Goal: Task Accomplishment & Management: Use online tool/utility

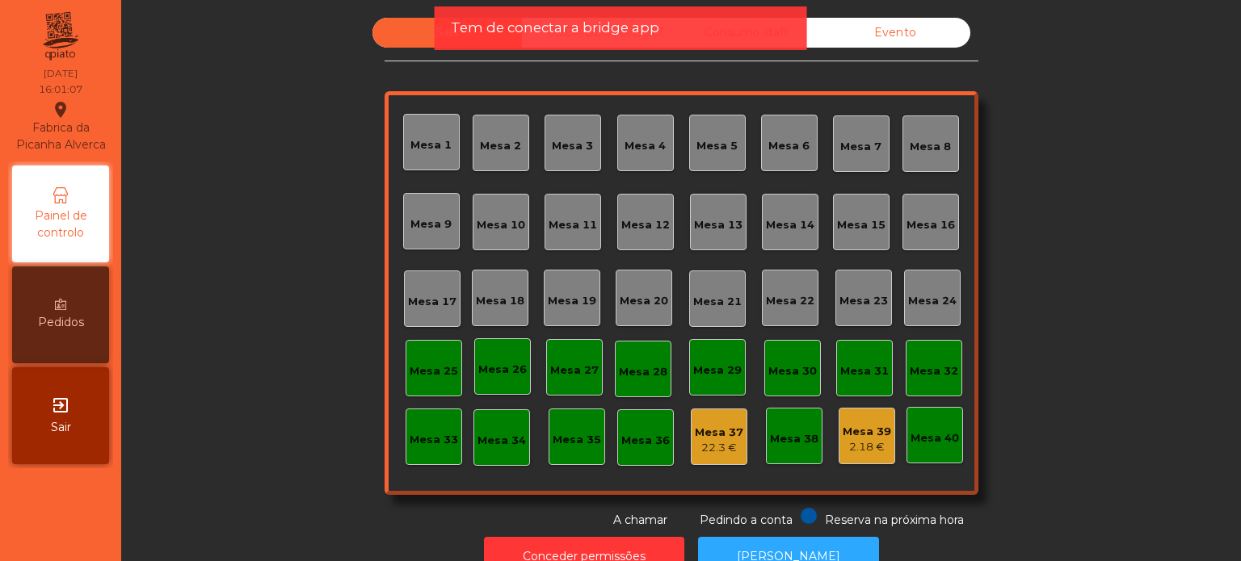
click at [976, 50] on div "Sala UBER/GLOVO/BOLT Consumo staff Evento [GEOGRAPHIC_DATA] 2 [GEOGRAPHIC_DATA]…" at bounding box center [681, 273] width 1076 height 511
click at [623, 33] on span "Tem de conectar a bridge app" at bounding box center [555, 28] width 208 height 20
click at [498, 34] on span "Tem de conectar a bridge app" at bounding box center [555, 28] width 208 height 20
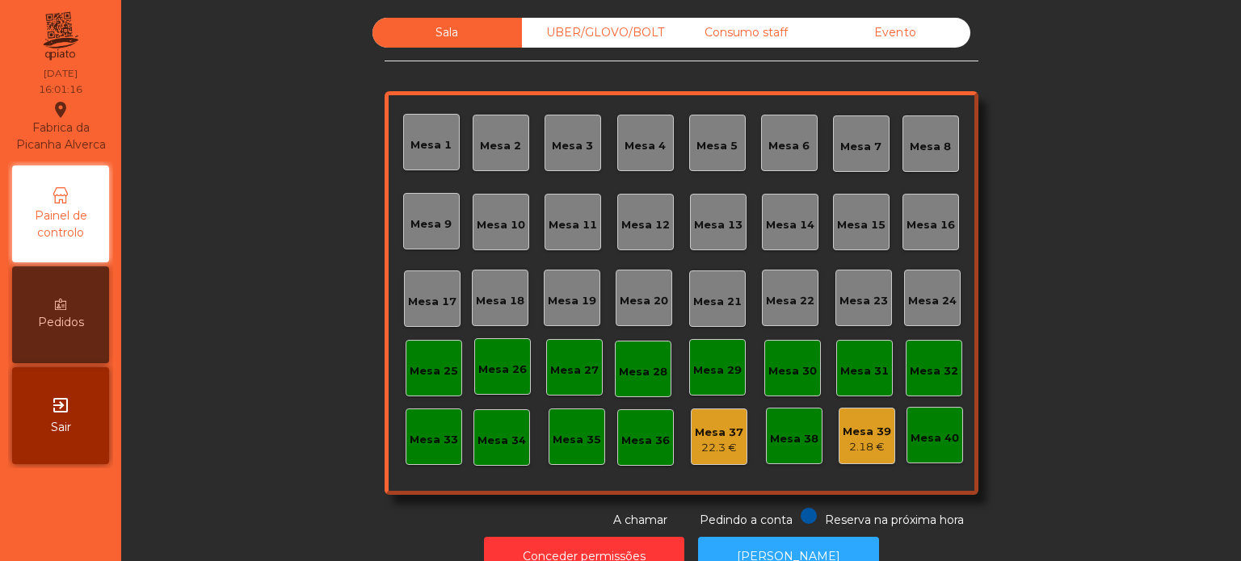
click at [594, 37] on div "UBER/GLOVO/BOLT" at bounding box center [596, 33] width 149 height 30
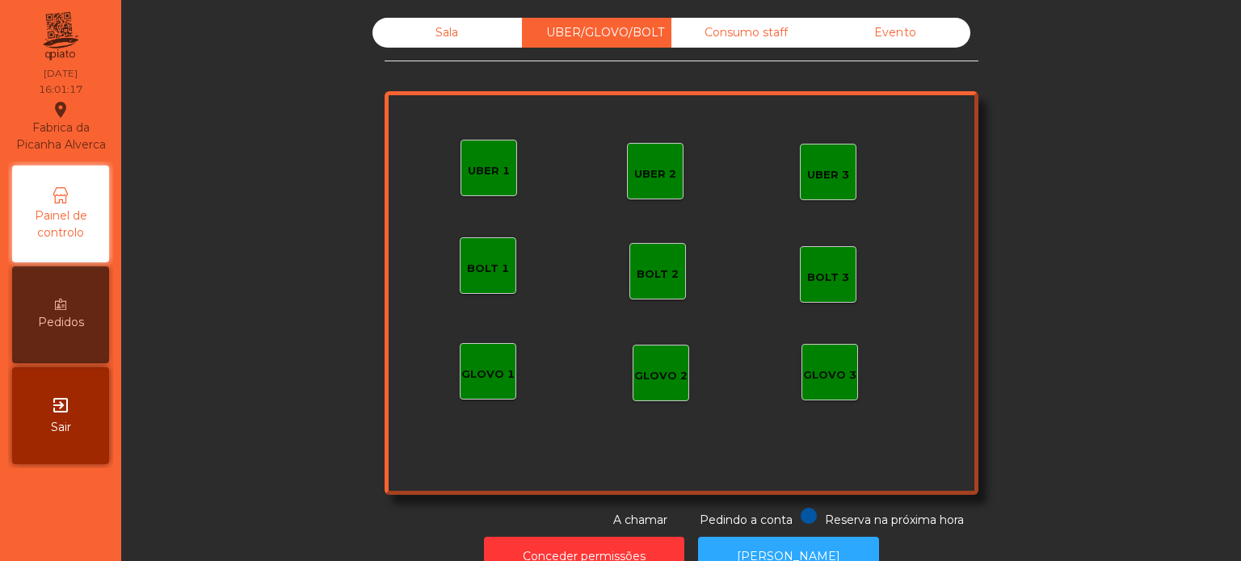
click at [485, 157] on div "UBER 1" at bounding box center [489, 168] width 42 height 23
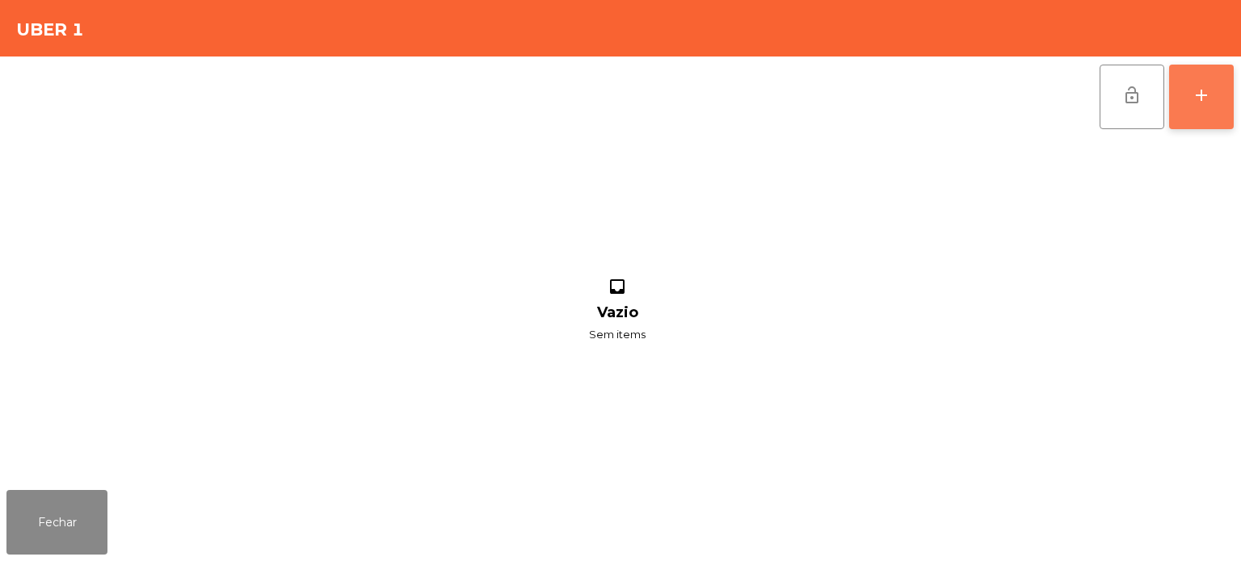
click at [1217, 99] on button "add" at bounding box center [1201, 97] width 65 height 65
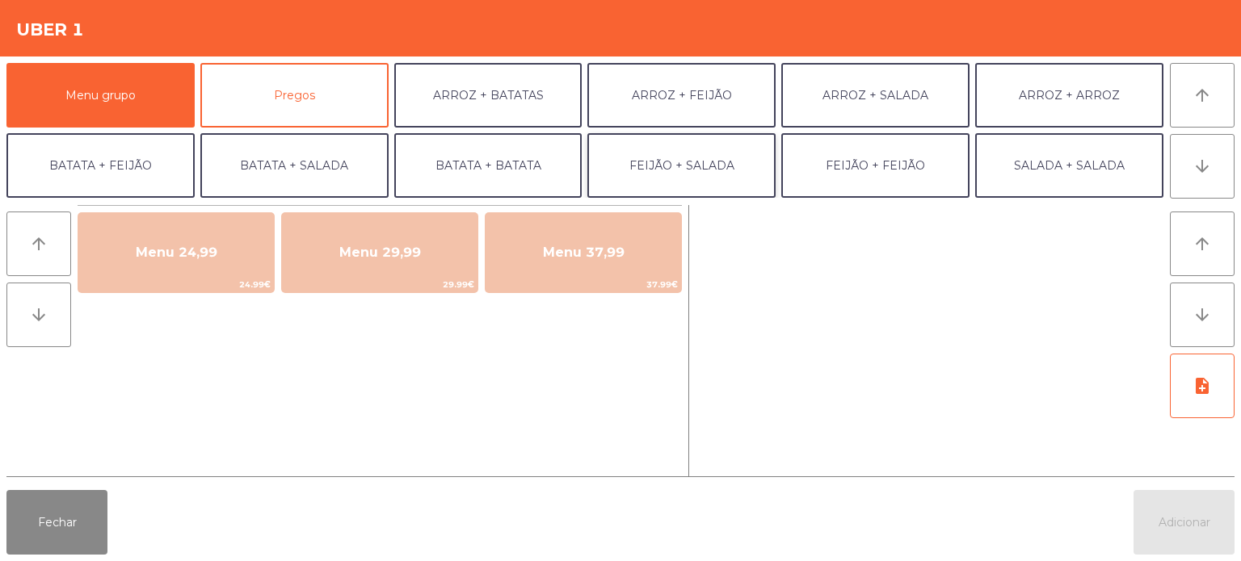
scroll to position [70, 0]
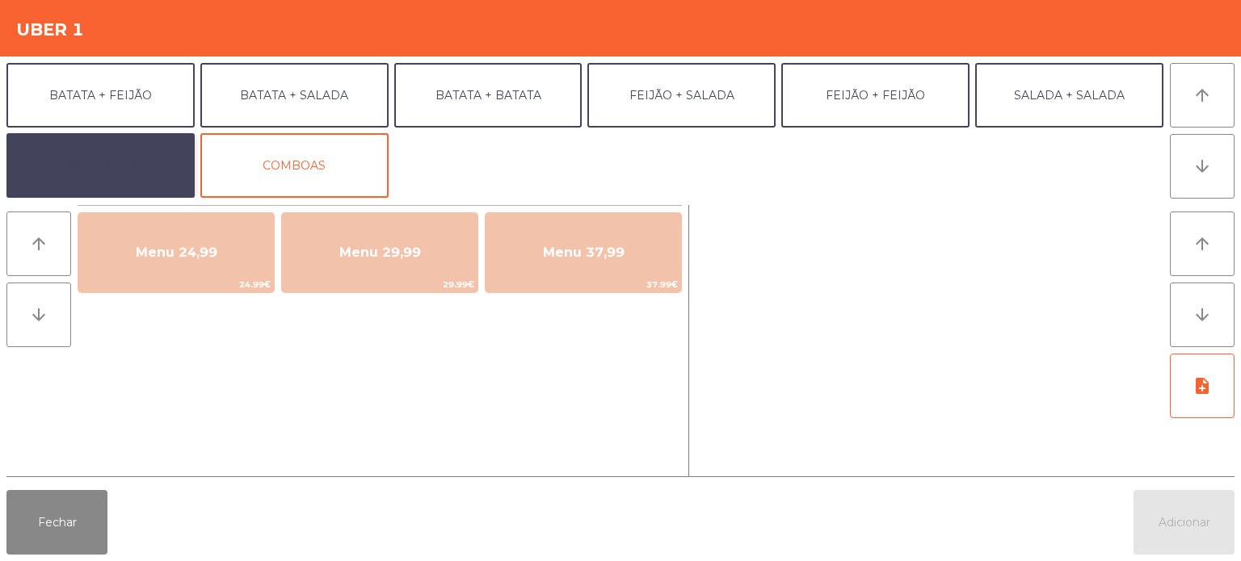
click at [165, 145] on button "EXTRAS UBER" at bounding box center [100, 165] width 188 height 65
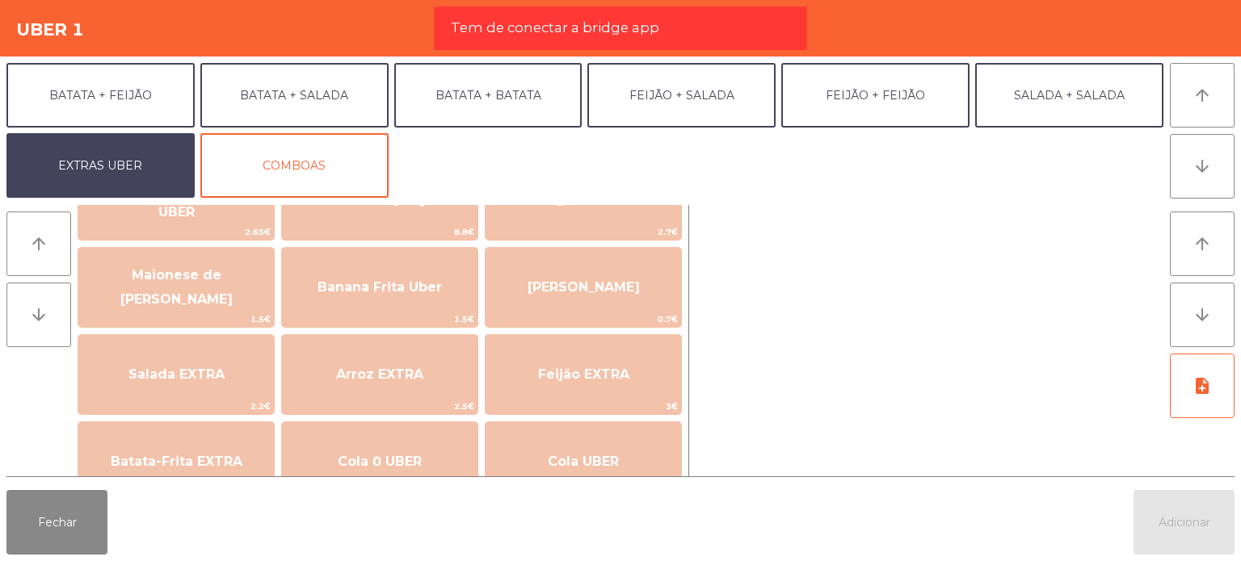
scroll to position [0, 0]
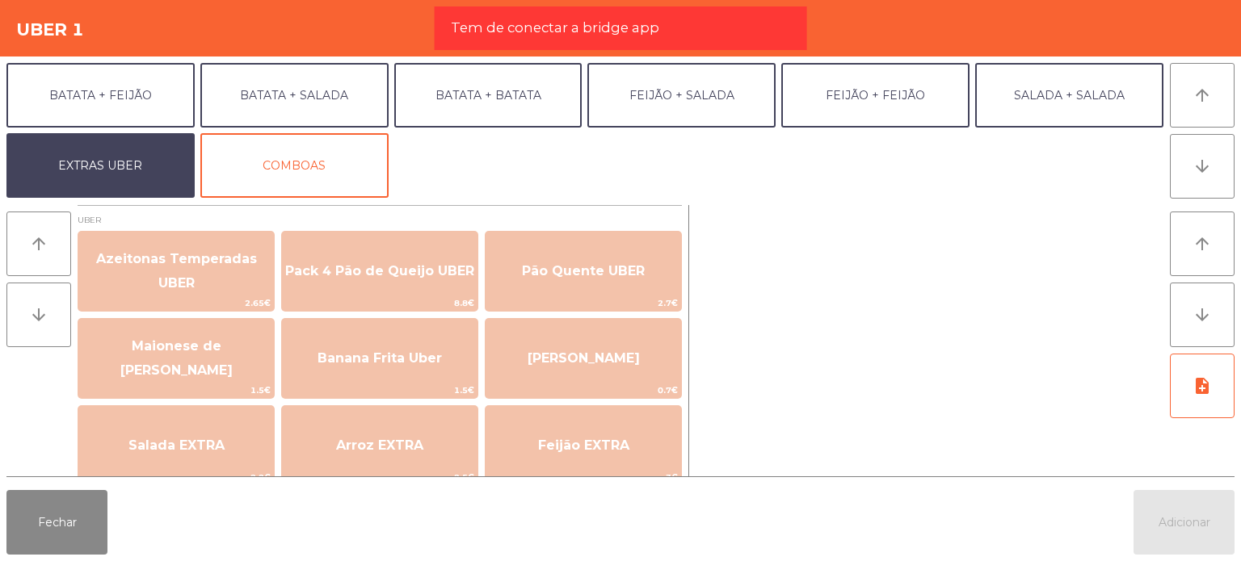
click at [493, 166] on div "Menu grupo Pregos ARROZ + BATATAS ARROZ + FEIJÃO ARROZ + SALADA ARROZ + ARROZ B…" at bounding box center [584, 130] width 1157 height 135
click at [67, 503] on button "Fechar" at bounding box center [56, 522] width 101 height 65
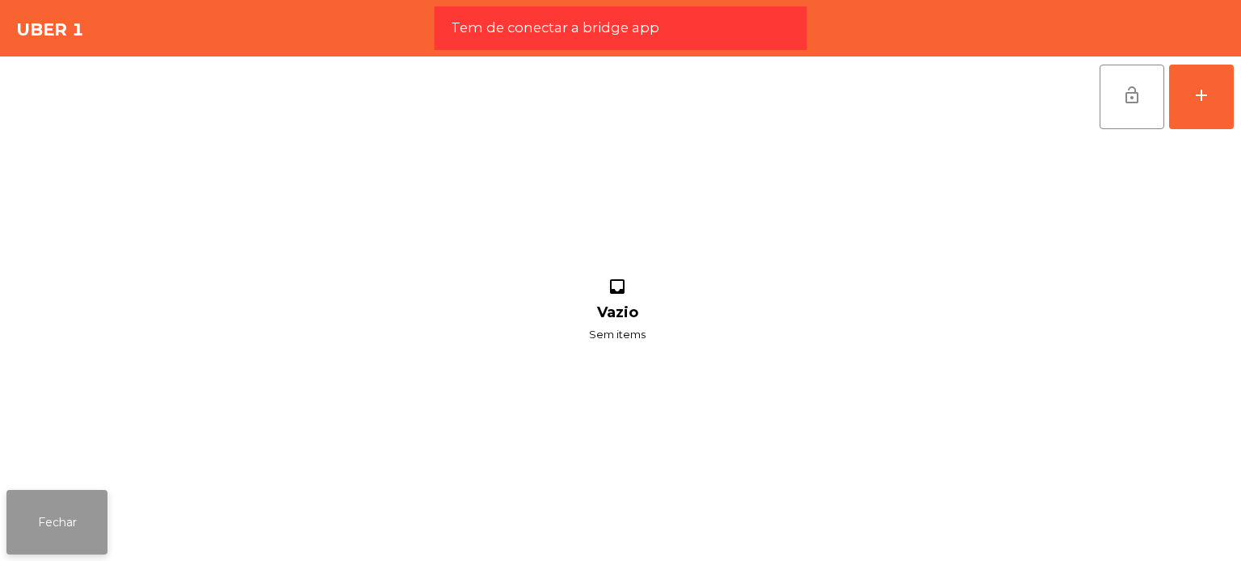
click at [46, 503] on button "Fechar" at bounding box center [56, 522] width 101 height 65
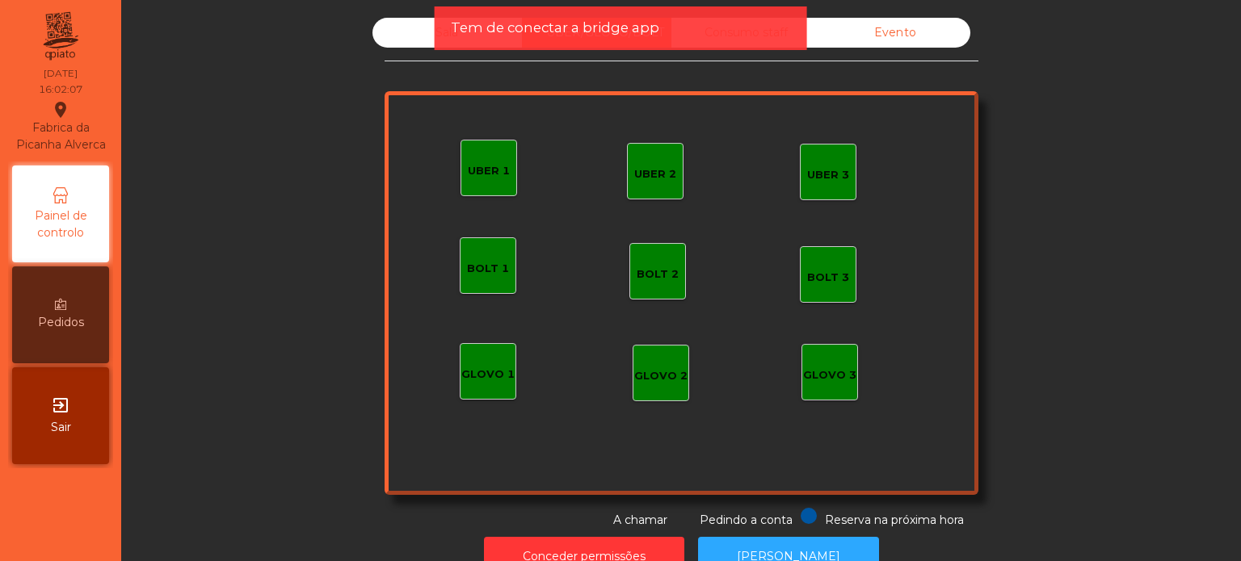
click at [1070, 169] on div "Sala UBER/GLOVO/BOLT Consumo staff Evento UBER 2 UBER 3 BOLT 1 BOLT 2 BOLT 3 GL…" at bounding box center [681, 273] width 1076 height 511
click at [408, 27] on div "Sala" at bounding box center [446, 33] width 149 height 30
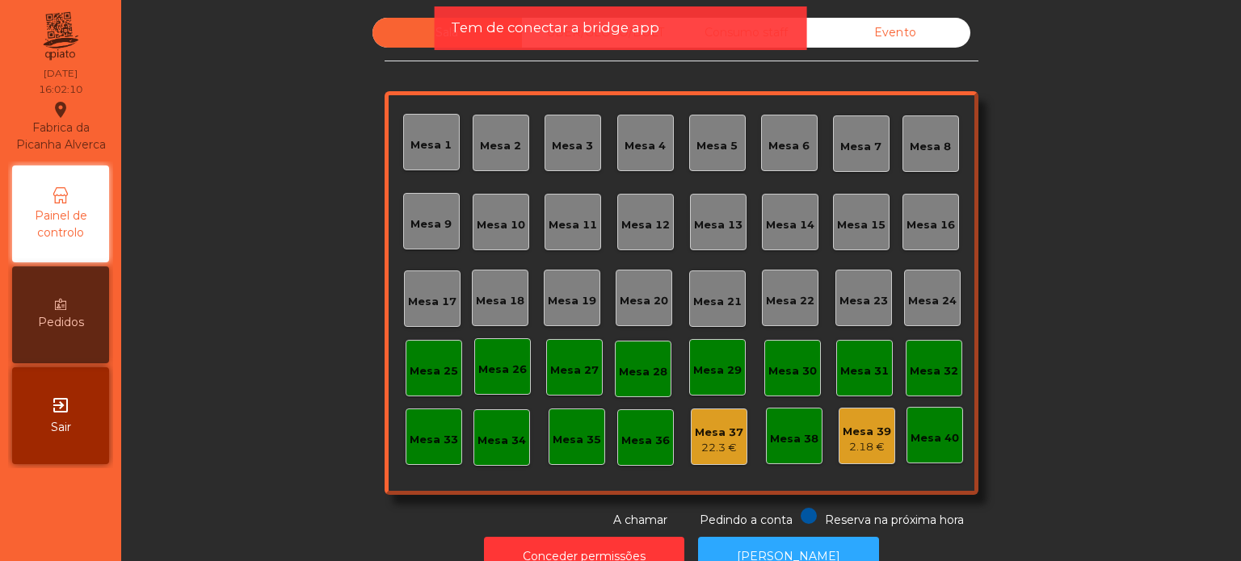
click at [1039, 128] on div "Sala UBER/GLOVO/BOLT Consumo staff Evento [GEOGRAPHIC_DATA] 2 [GEOGRAPHIC_DATA]…" at bounding box center [681, 273] width 1076 height 511
drag, startPoint x: 1102, startPoint y: 124, endPoint x: 1115, endPoint y: 135, distance: 17.2
click at [1108, 135] on div "Sala UBER/GLOVO/BOLT Consumo staff Evento [GEOGRAPHIC_DATA] 2 [GEOGRAPHIC_DATA]…" at bounding box center [681, 273] width 1076 height 511
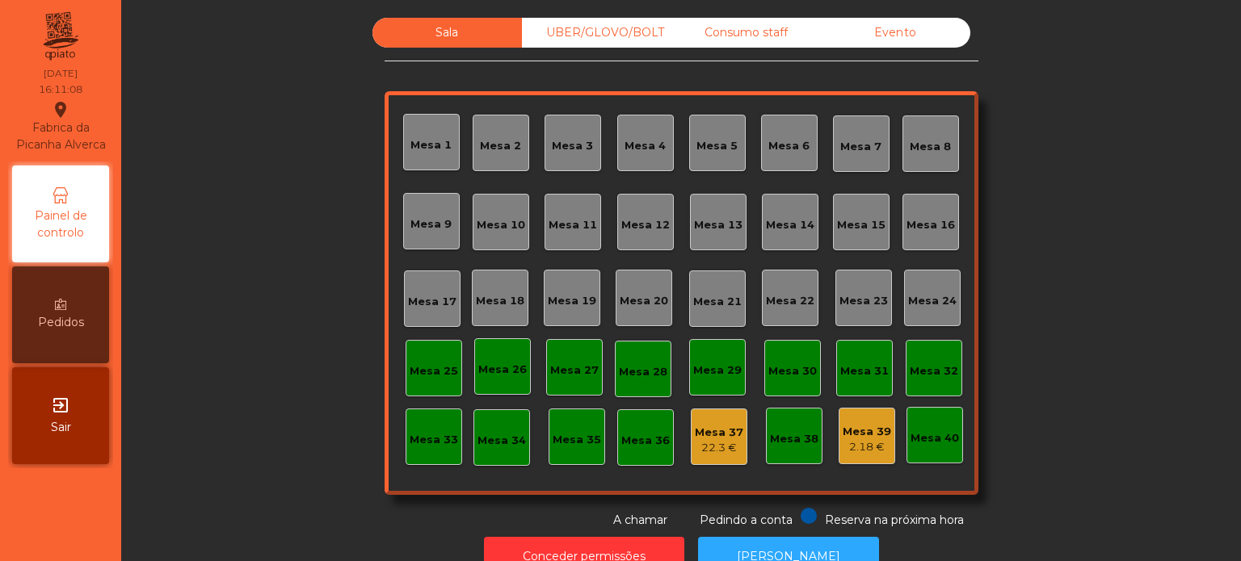
click at [1075, 143] on div "Sala UBER/GLOVO/BOLT Consumo staff Evento [GEOGRAPHIC_DATA] 2 [GEOGRAPHIC_DATA]…" at bounding box center [681, 273] width 1076 height 511
